Goal: Information Seeking & Learning: Learn about a topic

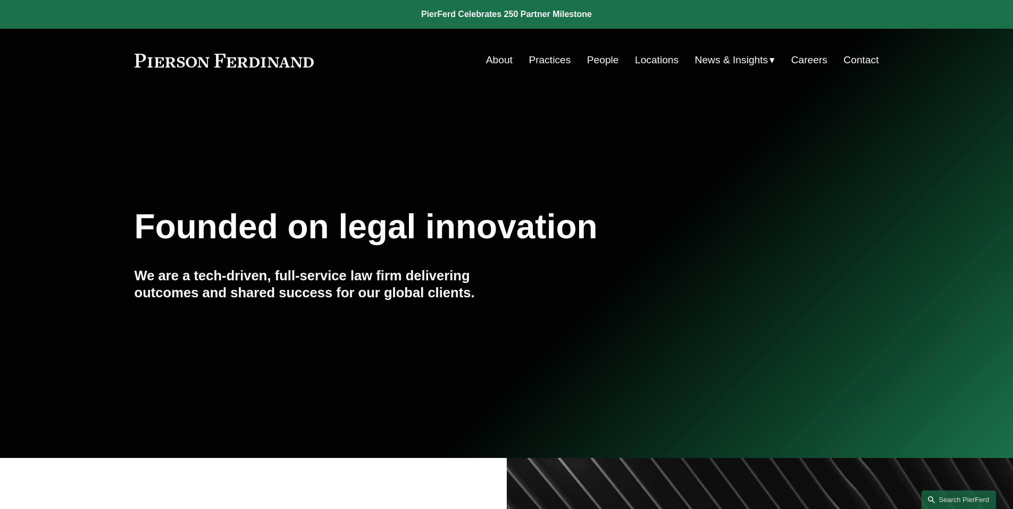
click at [598, 59] on link "People" at bounding box center [603, 60] width 32 height 20
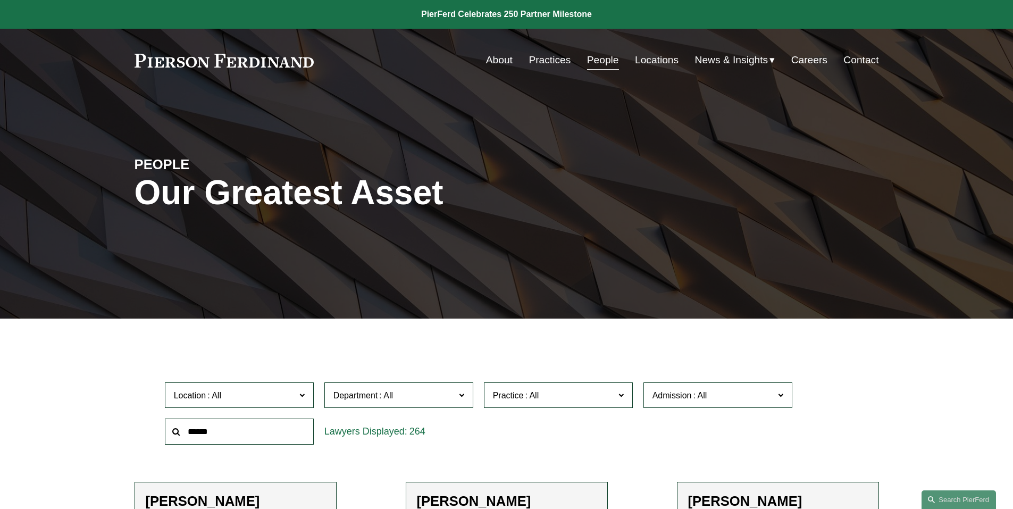
click at [585, 395] on span "Practice" at bounding box center [554, 395] width 122 height 14
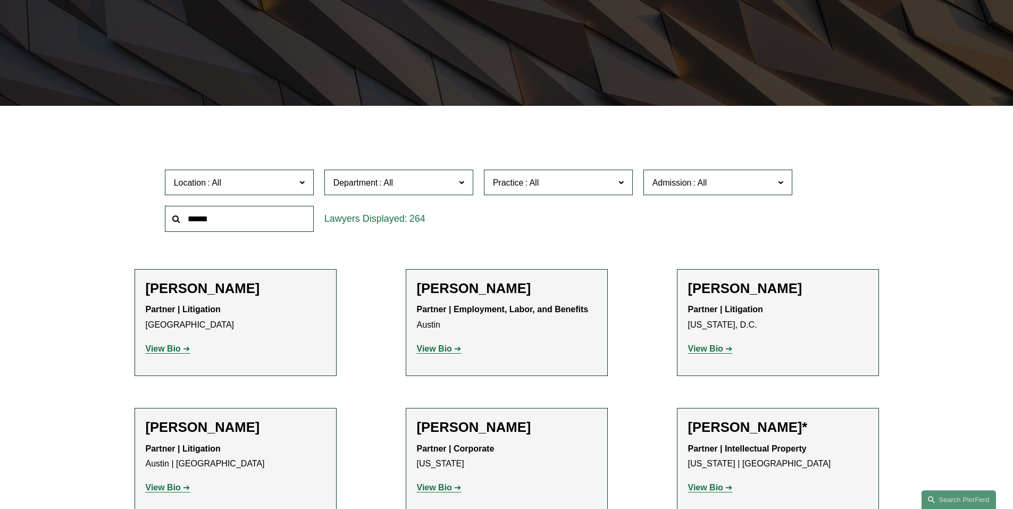
scroll to position [638, 0]
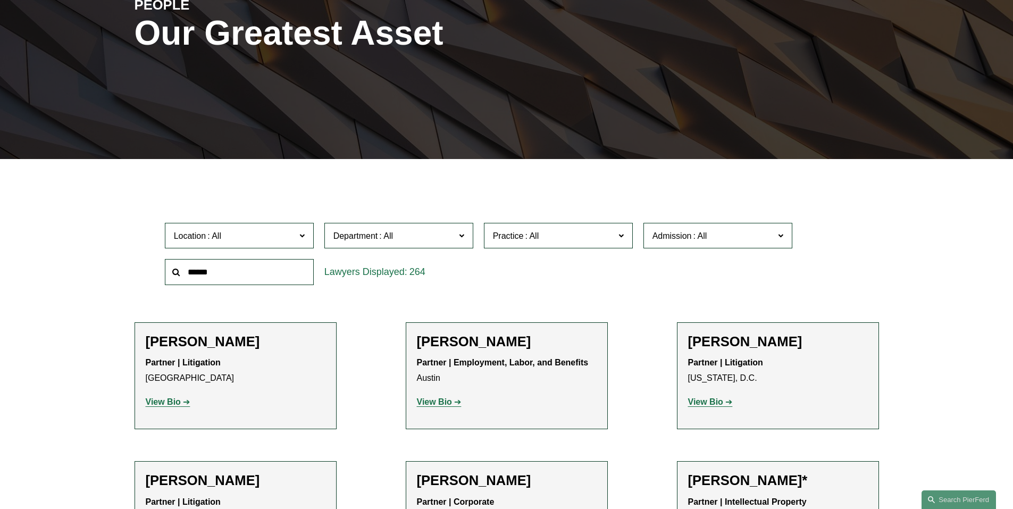
scroll to position [106, 0]
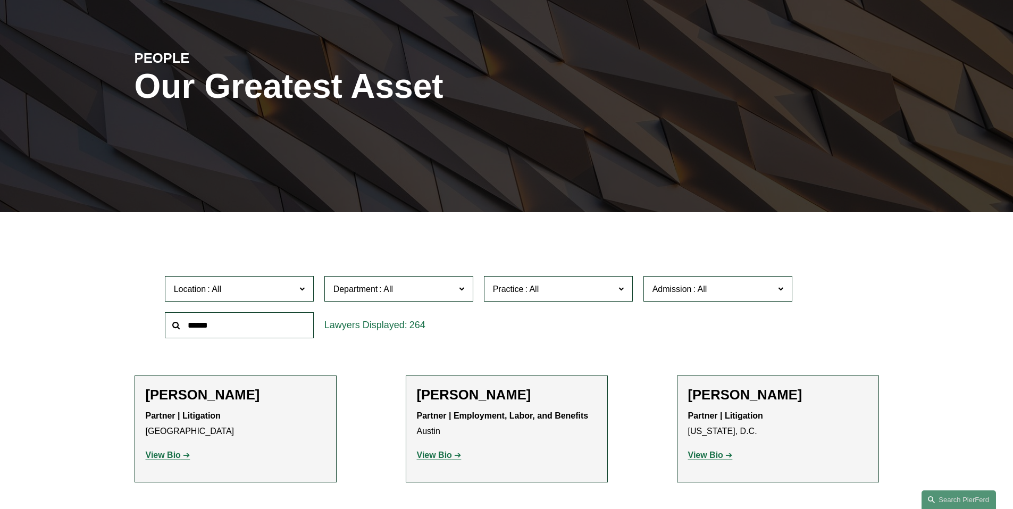
click at [253, 335] on input "text" at bounding box center [239, 325] width 149 height 26
type input "*****"
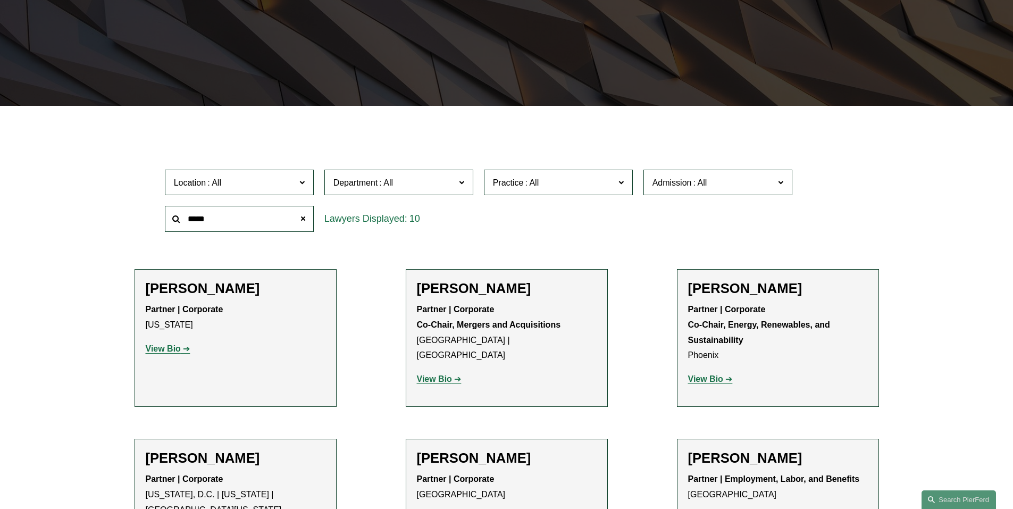
scroll to position [266, 0]
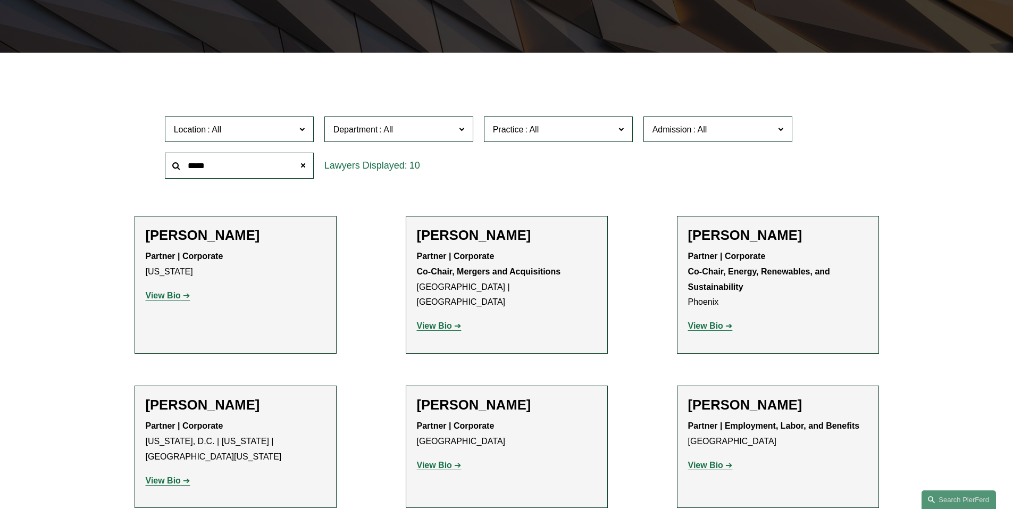
click at [768, 176] on div "Location All Atlanta Austin Bellevue Boston Charlotte Chicago Cincinnati Clevel…" at bounding box center [507, 147] width 695 height 73
click at [555, 338] on div "Jeremy R. Cnudde Partner | Corporate Co-Chair, Mergers and Acquisitions Detroit…" at bounding box center [507, 284] width 180 height 115
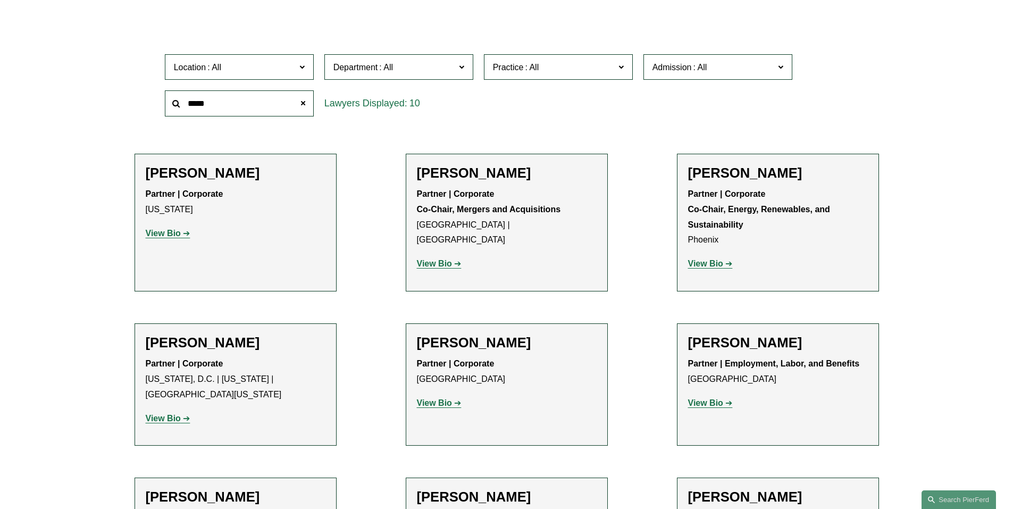
scroll to position [319, 0]
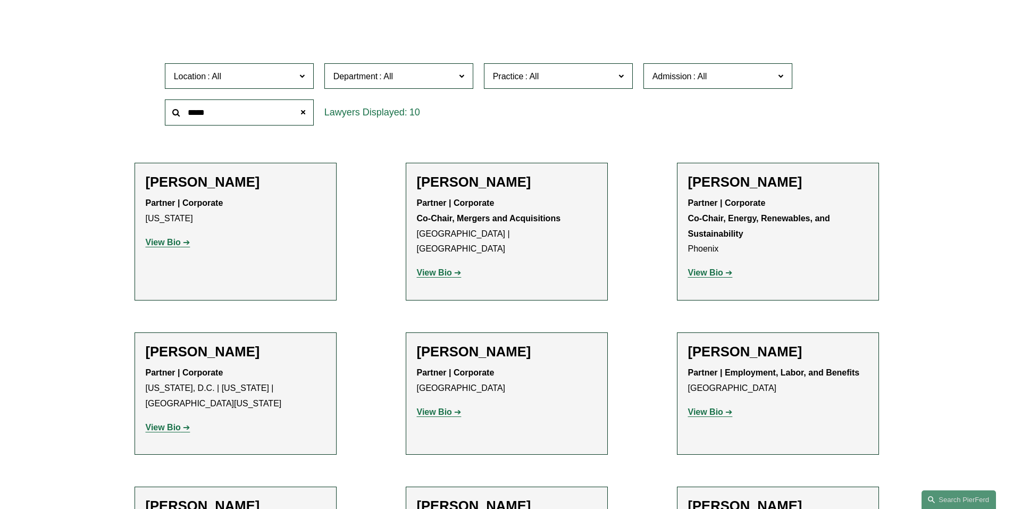
click at [713, 272] on strong "View Bio" at bounding box center [705, 272] width 35 height 9
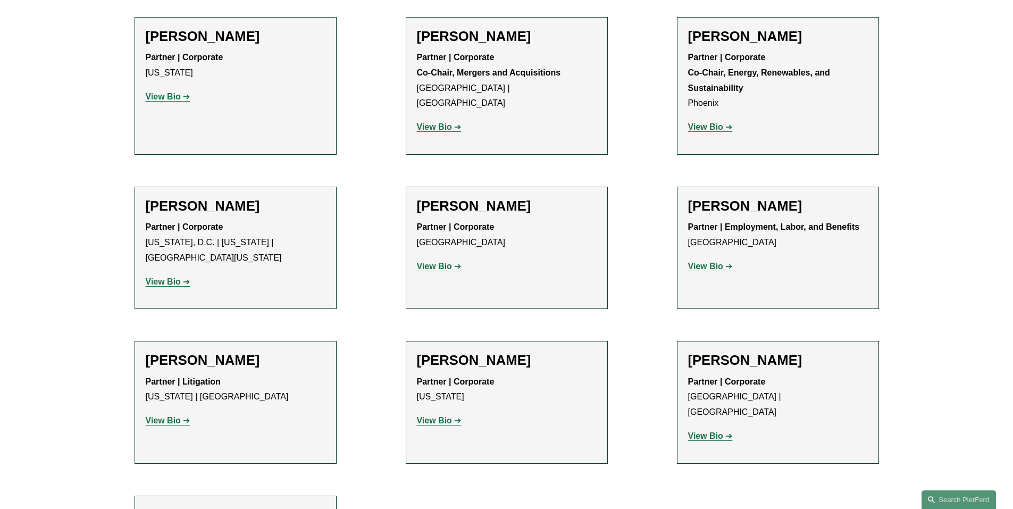
scroll to position [479, 0]
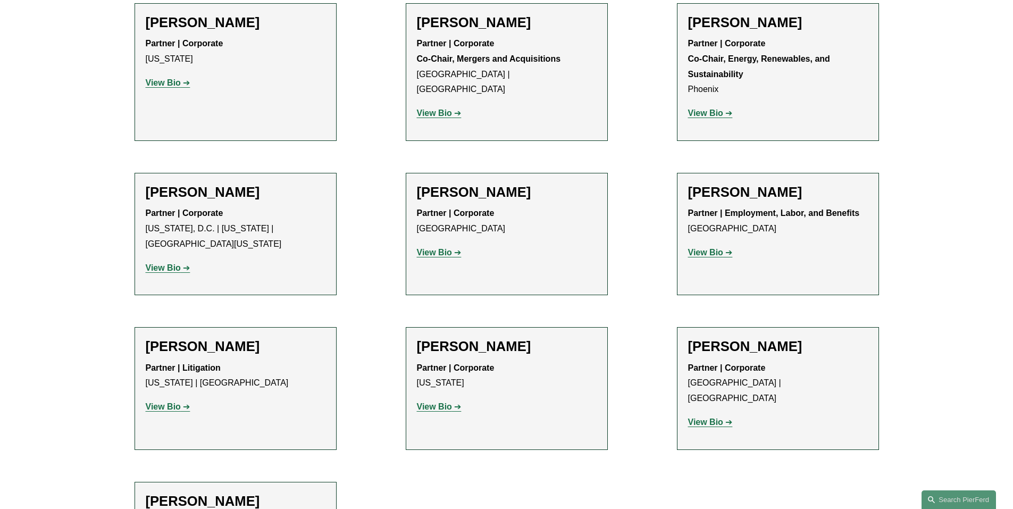
click at [712, 253] on strong "View Bio" at bounding box center [705, 252] width 35 height 9
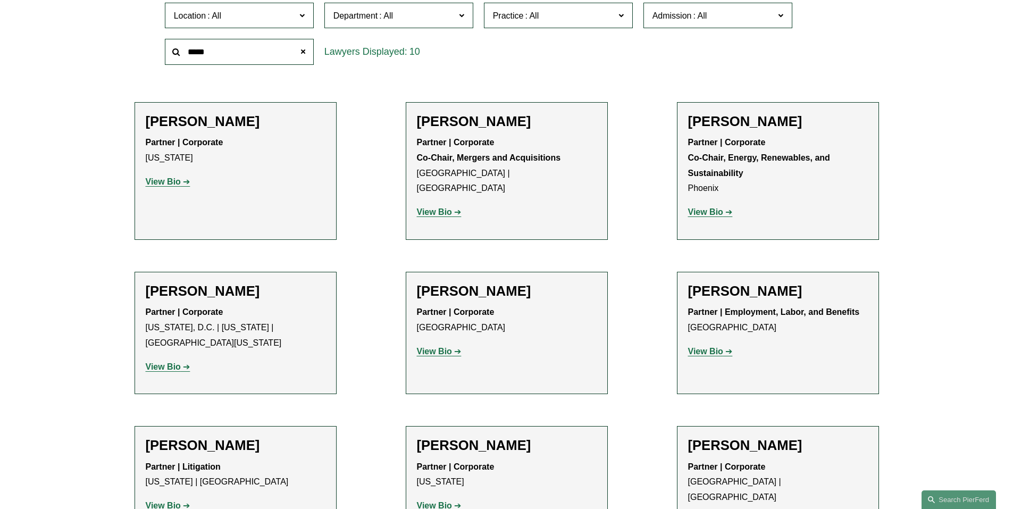
scroll to position [372, 0]
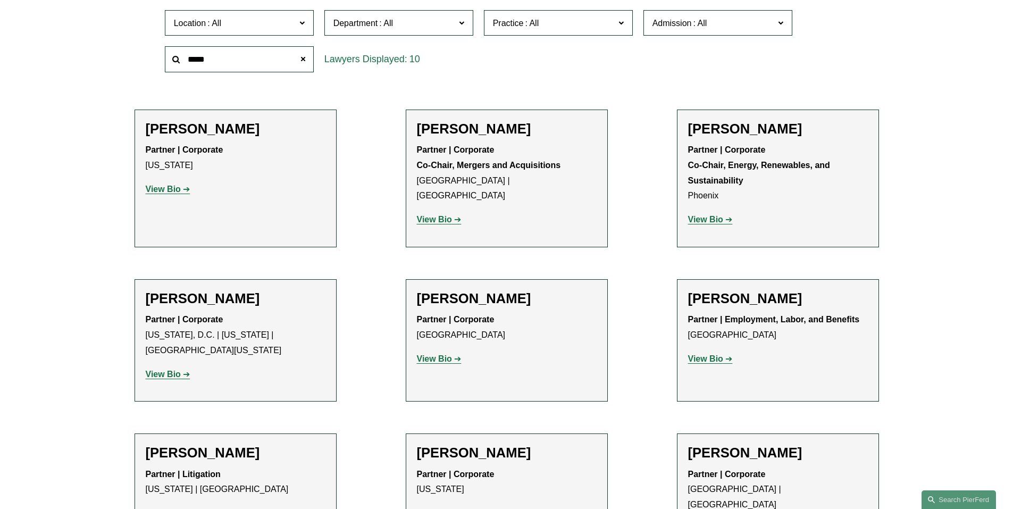
click at [158, 376] on strong "View Bio" at bounding box center [163, 374] width 35 height 9
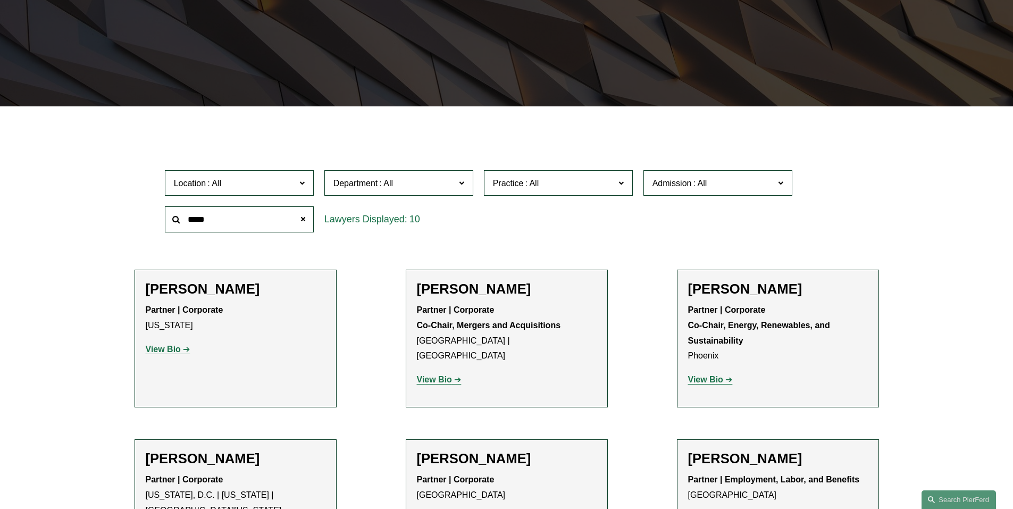
scroll to position [213, 0]
click at [700, 231] on div "Location All Atlanta Austin Bellevue Boston Charlotte Chicago Cincinnati Clevel…" at bounding box center [507, 200] width 695 height 73
click at [302, 216] on span at bounding box center [302, 218] width 21 height 21
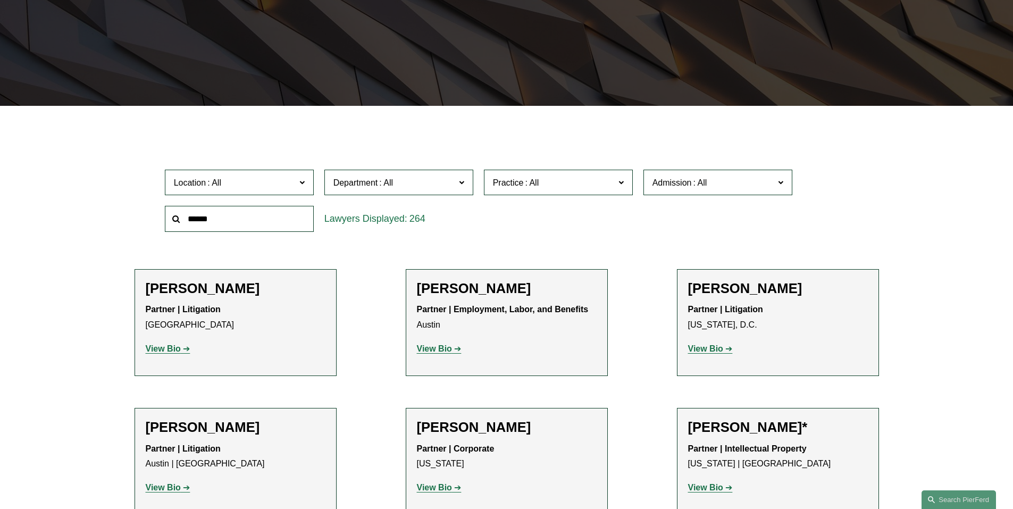
click at [817, 219] on div "Location All Atlanta Austin Bellevue Boston Charlotte Chicago Cincinnati Clevel…" at bounding box center [507, 200] width 695 height 73
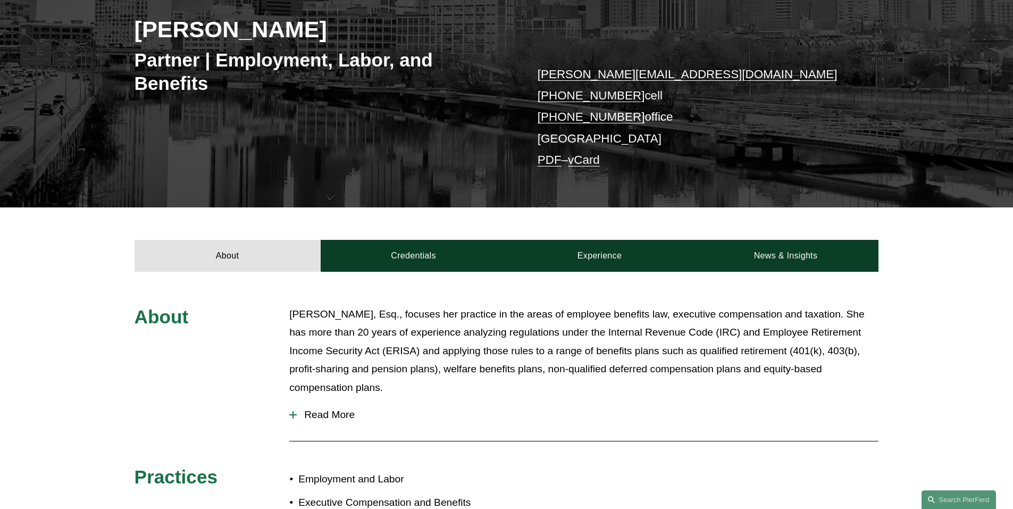
scroll to position [213, 0]
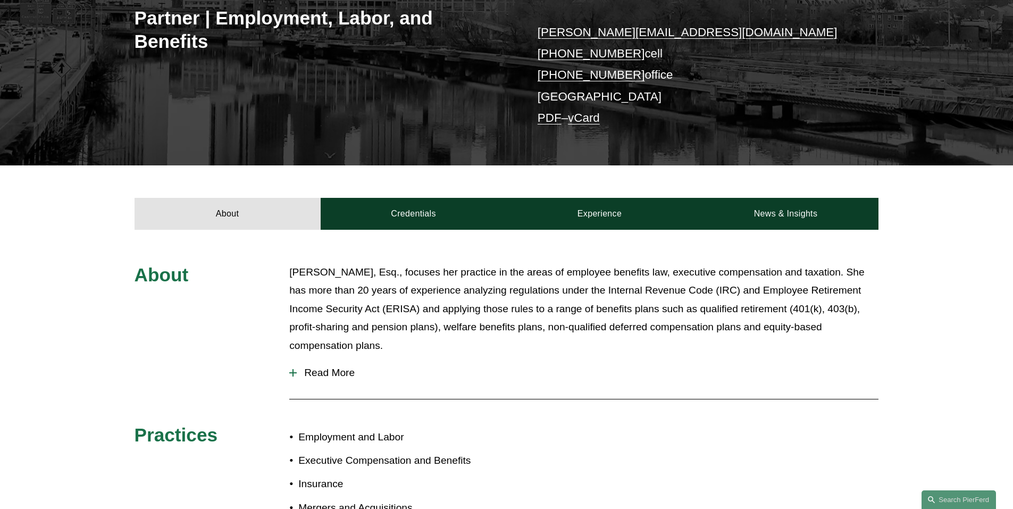
click at [461, 344] on p "Sarah Ivy, Esq., focuses her practice in the areas of employee benefits law, ex…" at bounding box center [583, 309] width 589 height 92
click at [291, 372] on div at bounding box center [292, 372] width 7 height 7
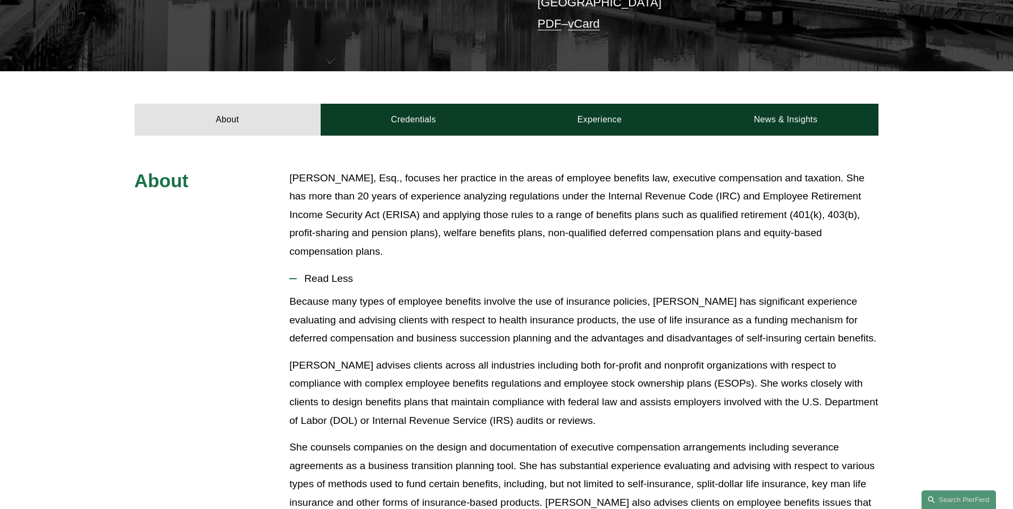
scroll to position [160, 0]
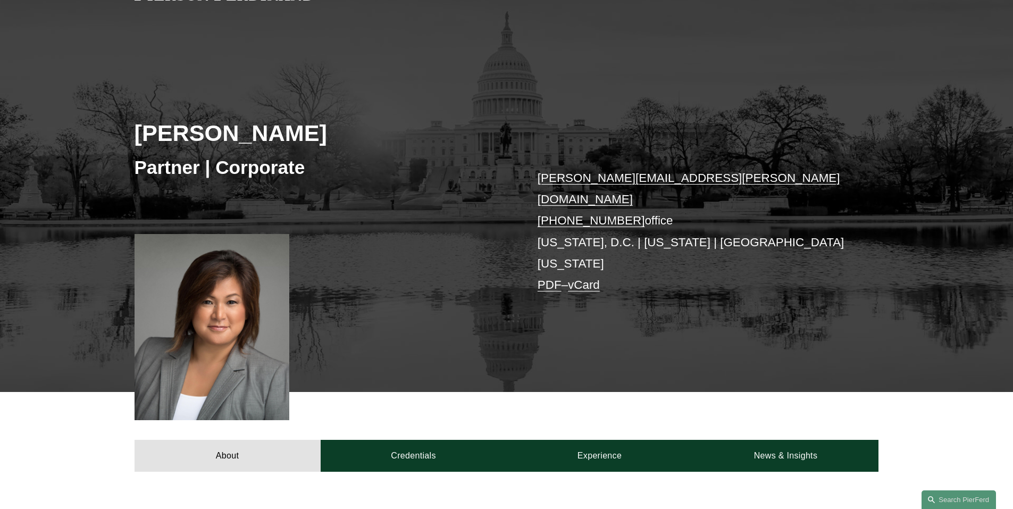
scroll to position [213, 0]
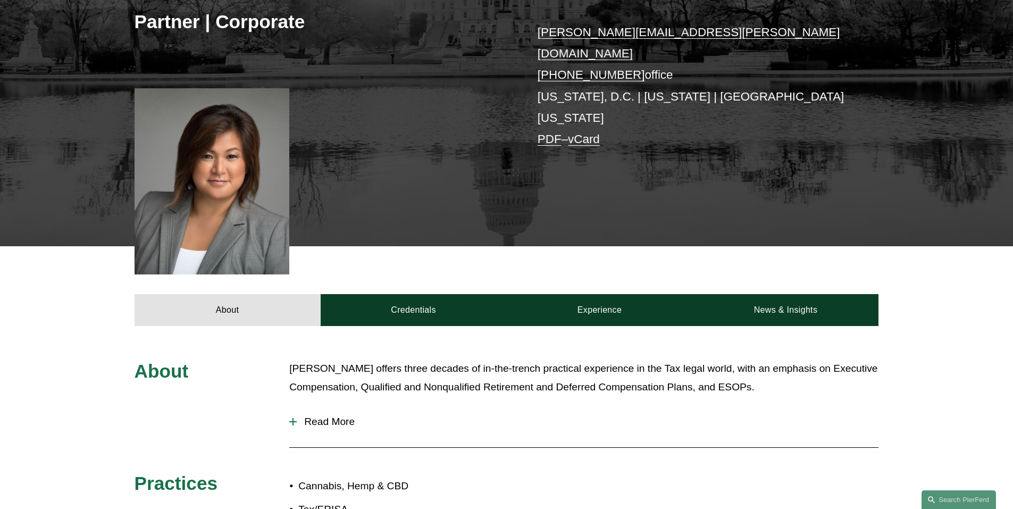
click at [293, 418] on div at bounding box center [293, 421] width 1 height 7
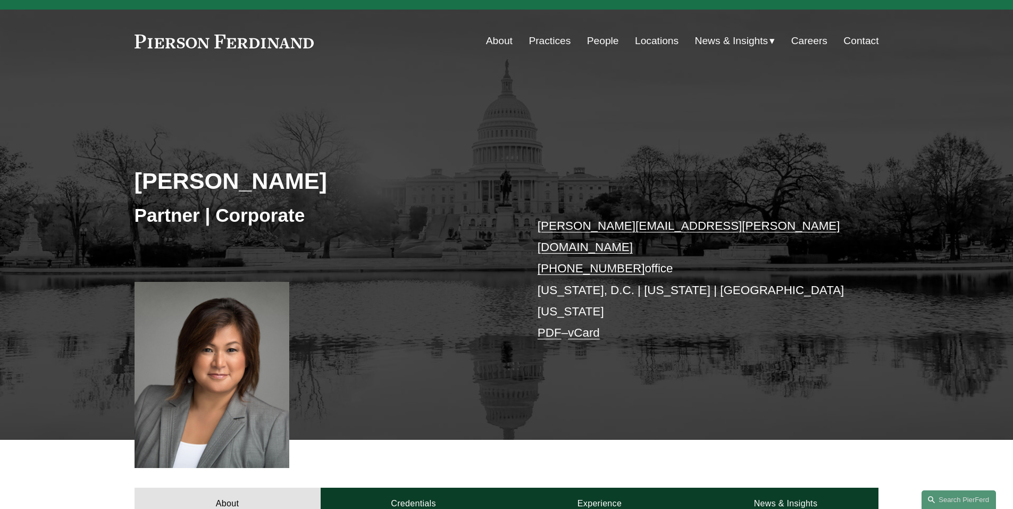
scroll to position [0, 0]
